Goal: Information Seeking & Learning: Find specific fact

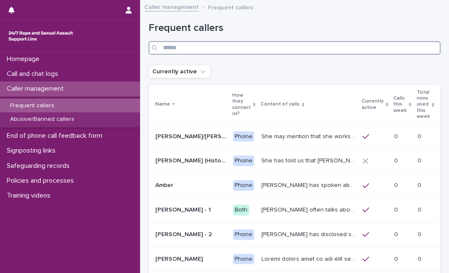
click at [229, 48] on input "Search" at bounding box center [295, 48] width 292 height 14
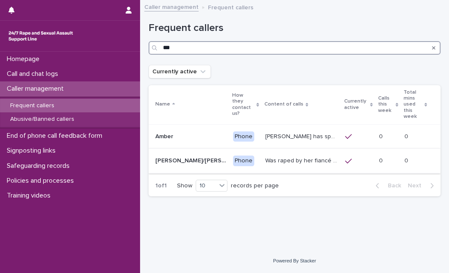
type input "***"
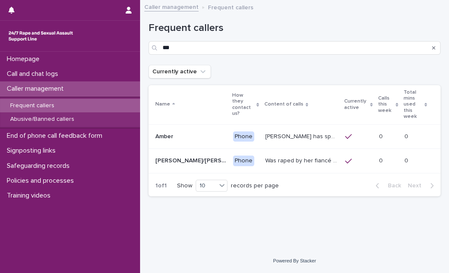
click at [269, 158] on p "Was raped by her fiancé and he penetrated her with a knife, she called an ambul…" at bounding box center [302, 160] width 75 height 9
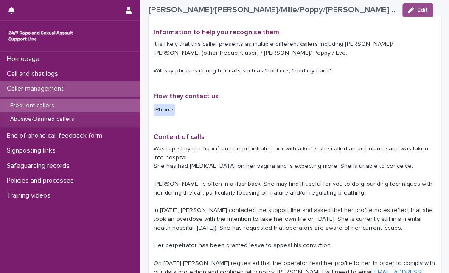
scroll to position [170, 0]
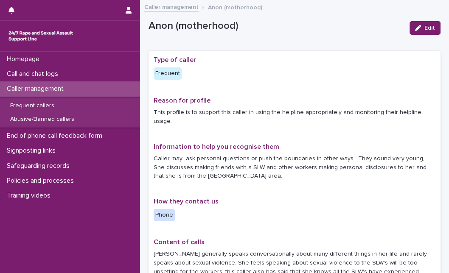
click at [217, 68] on p "Frequent" at bounding box center [197, 74] width 87 height 12
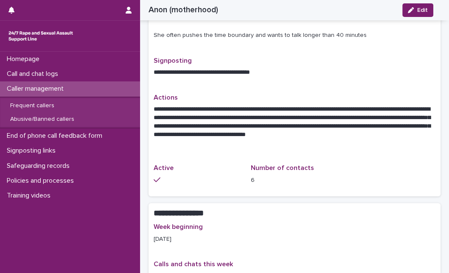
scroll to position [358, 0]
